Goal: Information Seeking & Learning: Check status

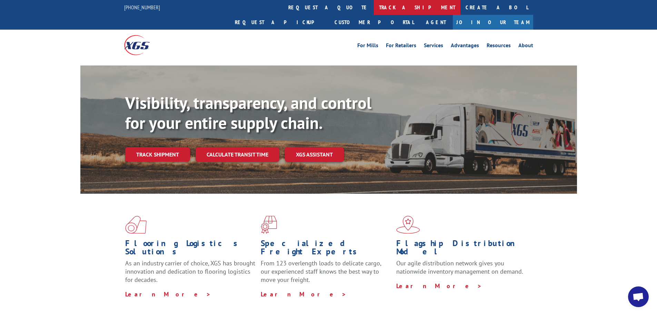
click at [374, 6] on link "track a shipment" at bounding box center [417, 7] width 87 height 15
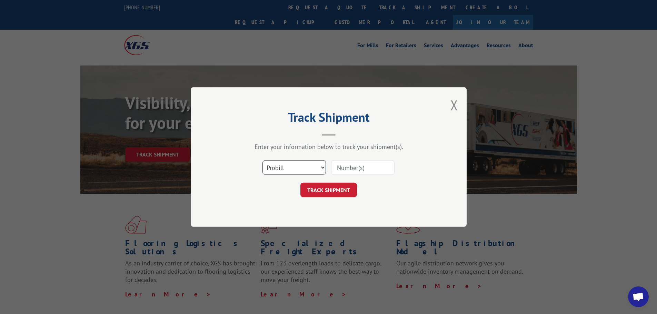
click at [311, 171] on select "Select category... Probill BOL PO" at bounding box center [293, 167] width 63 height 14
click at [343, 170] on input at bounding box center [362, 167] width 63 height 14
paste input "421776"
type input "421776"
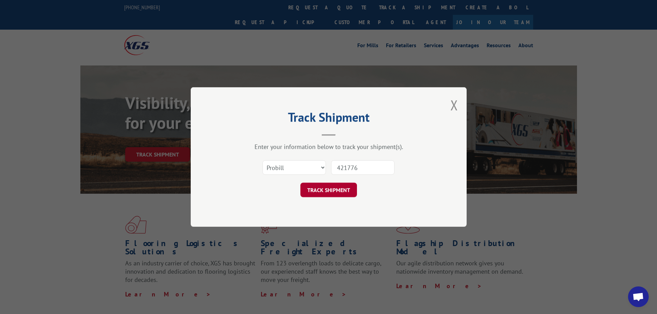
click at [340, 186] on button "TRACK SHIPMENT" at bounding box center [328, 190] width 57 height 14
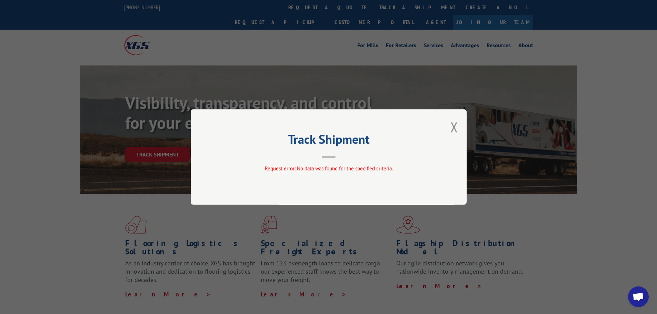
click at [319, 171] on span "Request error: No data was found for the specified criteria." at bounding box center [328, 168] width 128 height 7
click at [459, 124] on div "Track Shipment Request error: No data was found for the specified criteria." at bounding box center [329, 156] width 276 height 95
click at [456, 124] on button "Close modal" at bounding box center [454, 127] width 8 height 18
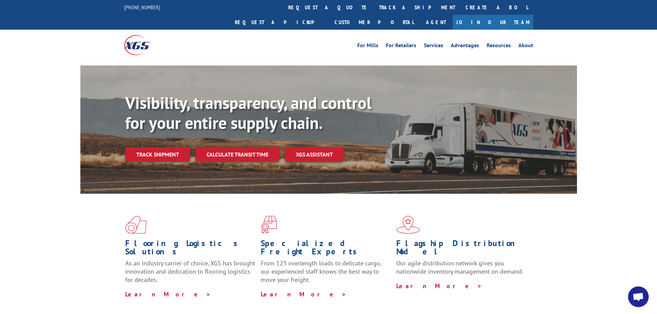
click at [179, 147] on link "Track shipment" at bounding box center [157, 154] width 65 height 14
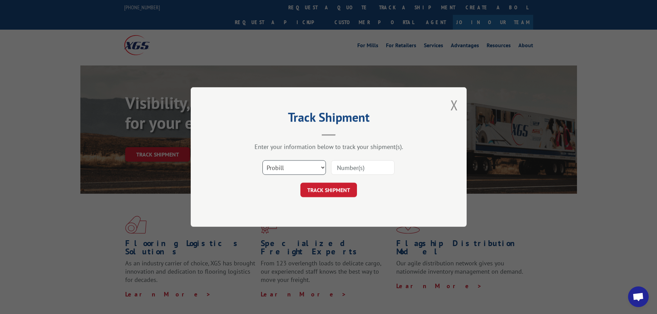
click at [279, 164] on select "Select category... Probill BOL PO" at bounding box center [293, 167] width 63 height 14
select select "bol"
click at [262, 160] on select "Select category... Probill BOL PO" at bounding box center [293, 167] width 63 height 14
click at [340, 170] on input at bounding box center [362, 167] width 63 height 14
paste input "421776"
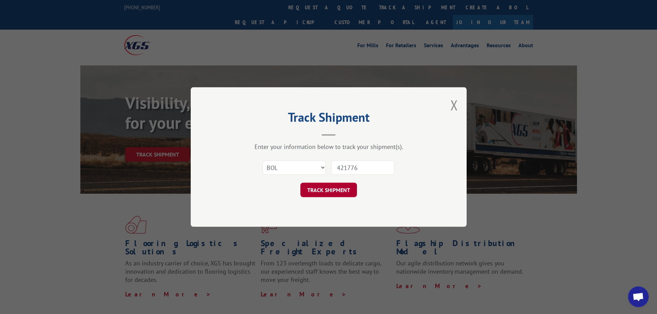
type input "421776"
click at [345, 185] on button "TRACK SHIPMENT" at bounding box center [328, 190] width 57 height 14
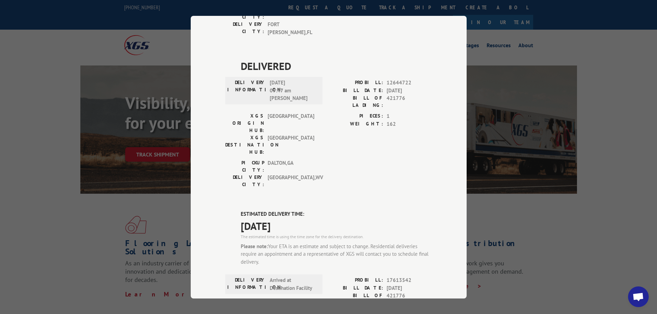
scroll to position [588, 0]
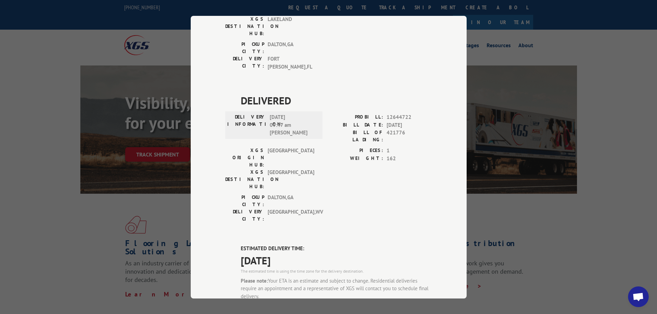
drag, startPoint x: 536, startPoint y: 106, endPoint x: 539, endPoint y: 99, distance: 7.6
click at [537, 106] on div "Track Shipment DELIVERED DELIVERY INFORMATION: PROBILL: 8859325 BILL DATE: [DAT…" at bounding box center [328, 157] width 657 height 314
